Goal: Information Seeking & Learning: Learn about a topic

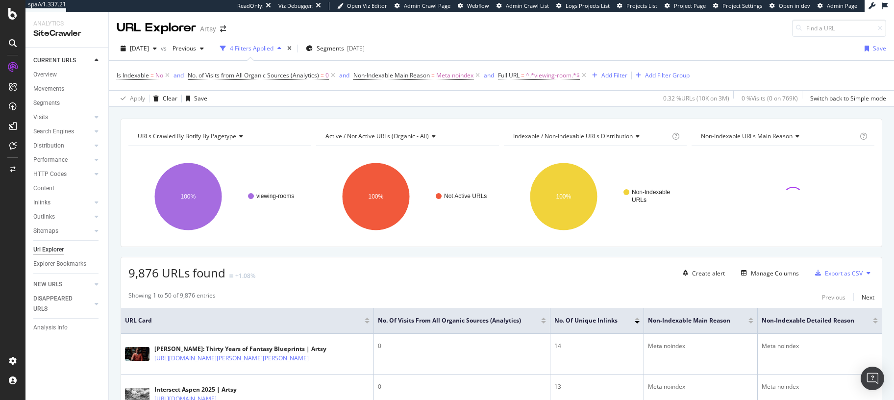
click at [441, 279] on div "9,876 URLs found +1.08% Create alert Manage Columns Export as CSV" at bounding box center [501, 269] width 761 height 24
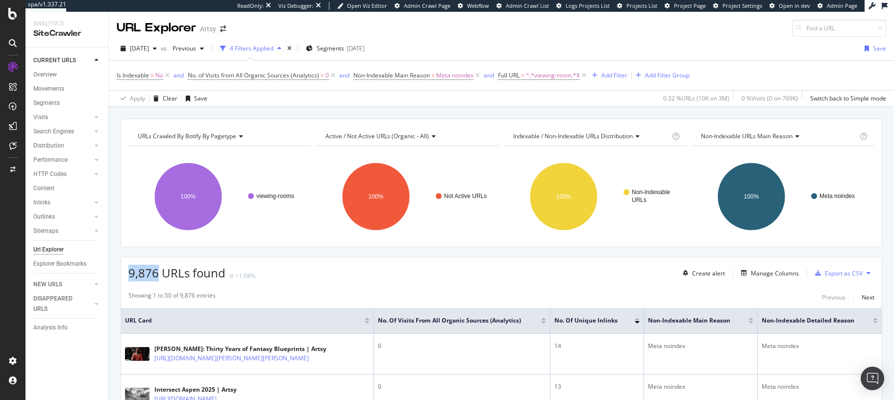
drag, startPoint x: 131, startPoint y: 273, endPoint x: 157, endPoint y: 272, distance: 26.0
click at [157, 272] on span "9,876 URLs found" at bounding box center [176, 273] width 97 height 16
copy span "9,876"
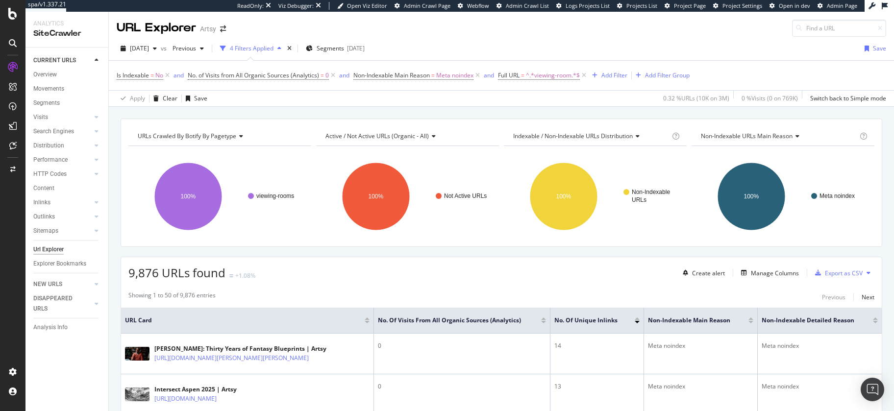
click at [61, 360] on div "CURRENT URLS Overview Movements Segments Visits Analysis Orphan URLs Search Eng…" at bounding box center [66, 230] width 83 height 364
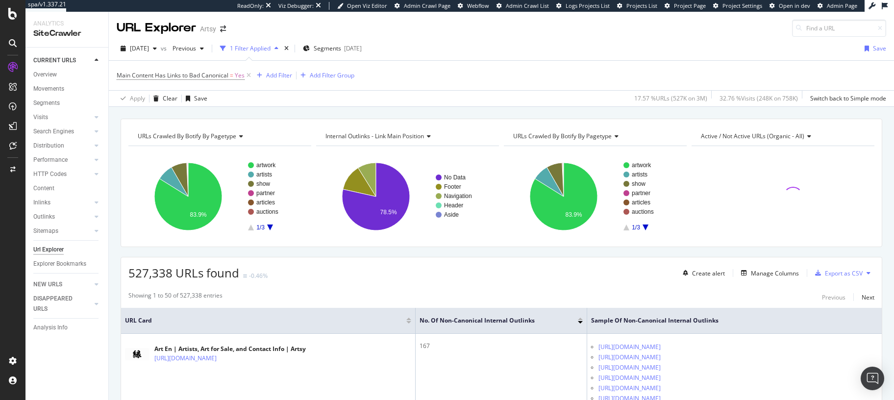
click at [322, 293] on div "Showing 1 to 50 of 527,338 entries Previous Next" at bounding box center [501, 297] width 761 height 12
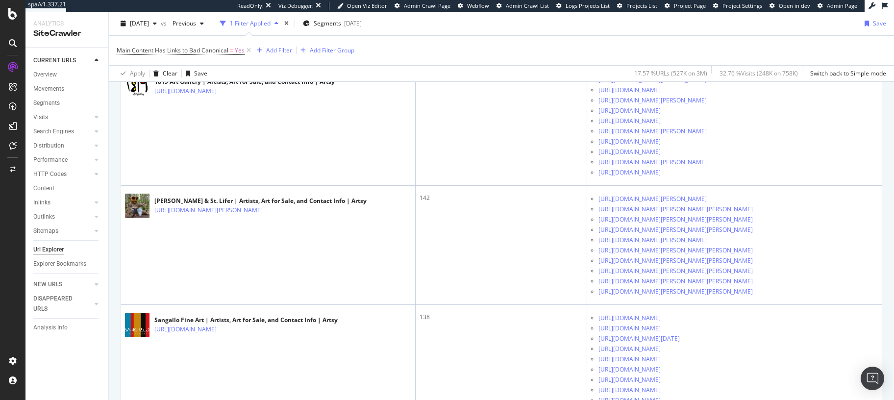
scroll to position [664, 0]
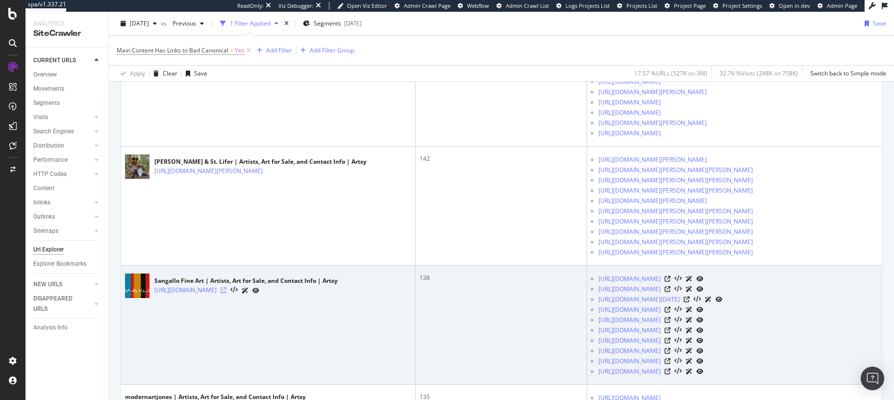
click at [226, 293] on icon at bounding box center [224, 290] width 6 height 6
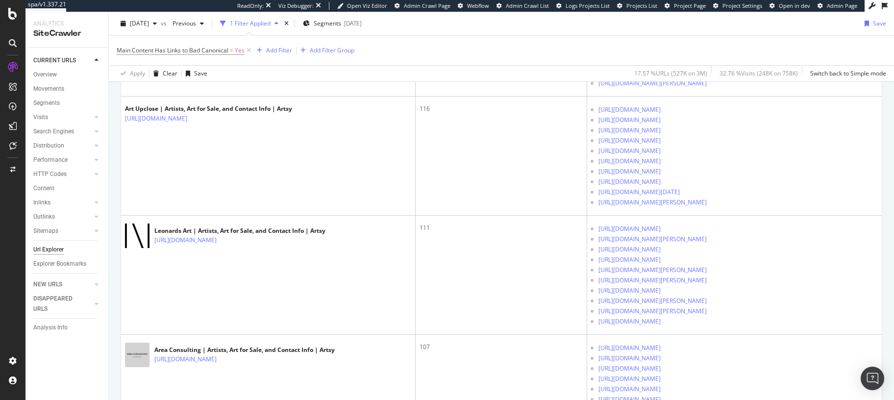
scroll to position [1451, 0]
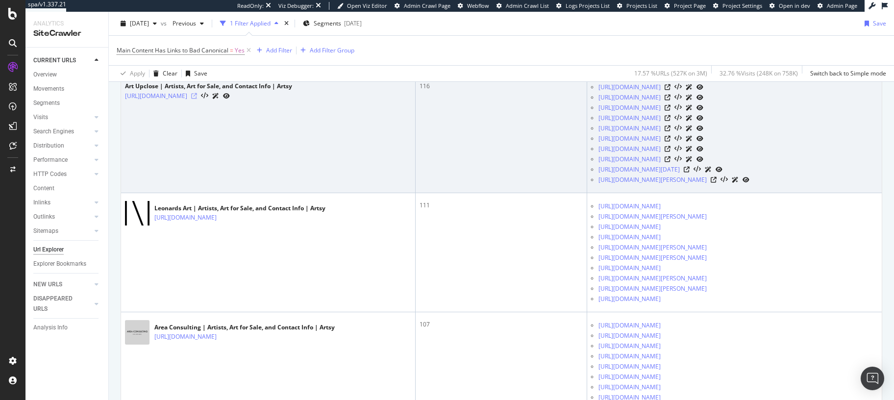
click at [197, 99] on icon at bounding box center [194, 96] width 6 height 6
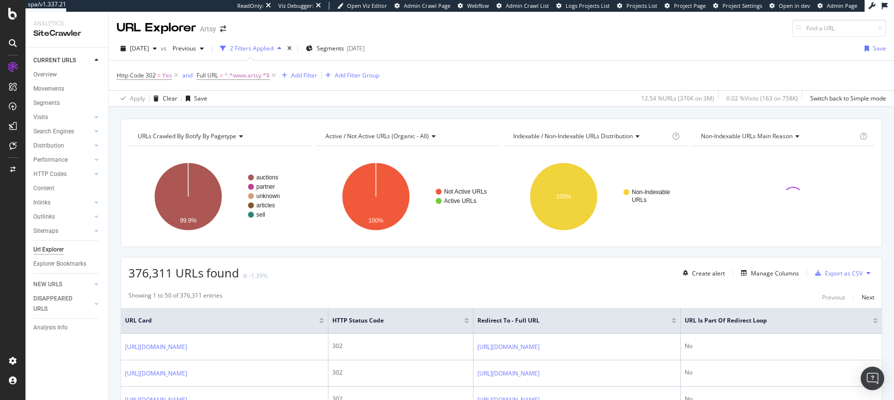
click at [627, 242] on div "URLs Crawled By Botify By pagetype Chart (by Value) Table Expand Export as CSV …" at bounding box center [502, 183] width 762 height 128
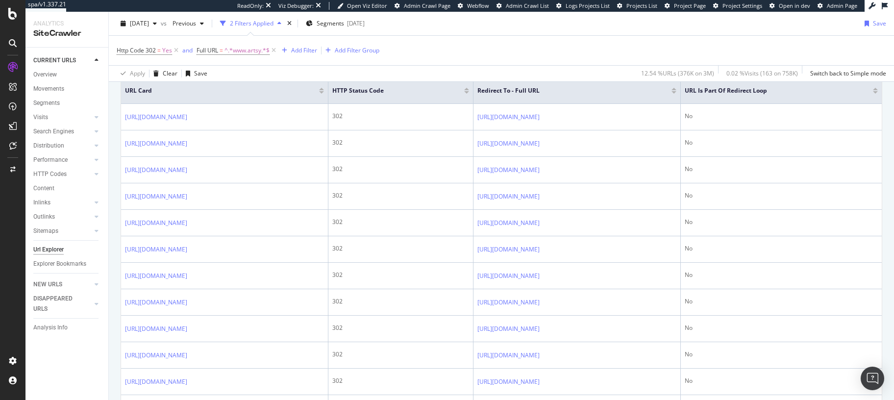
scroll to position [231, 0]
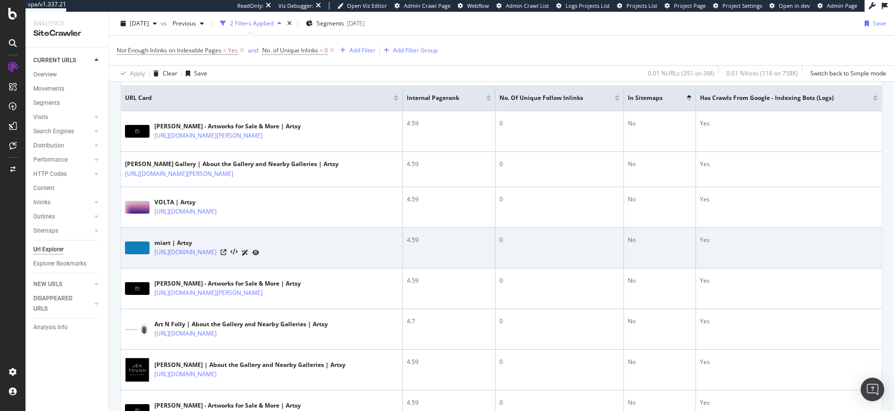
scroll to position [242, 0]
